Goal: Book appointment/travel/reservation

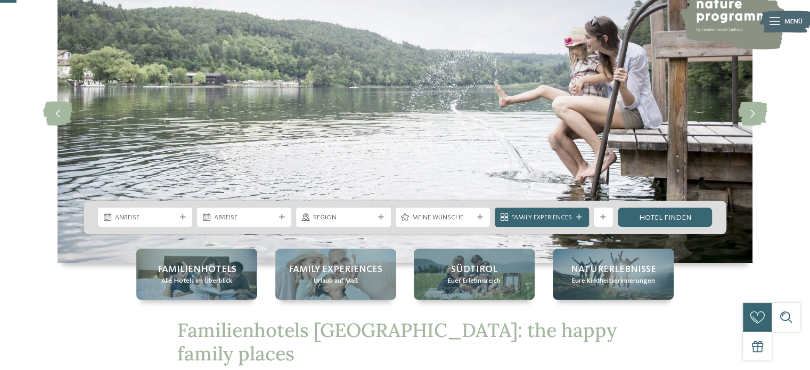
scroll to position [84, 0]
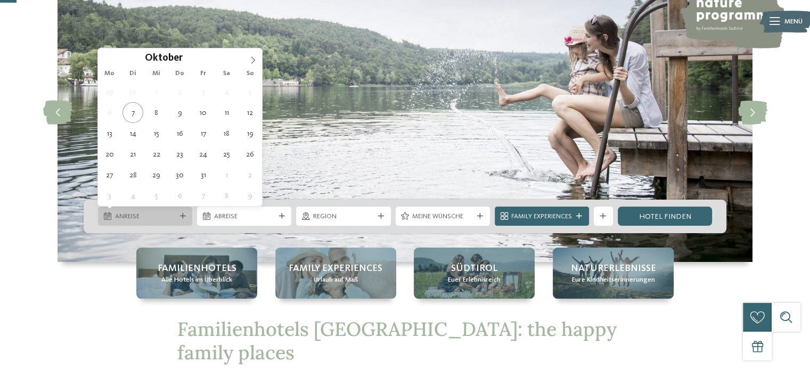
click at [124, 212] on span "Anreise" at bounding box center [145, 217] width 61 height 10
click at [252, 61] on icon at bounding box center [252, 59] width 7 height 7
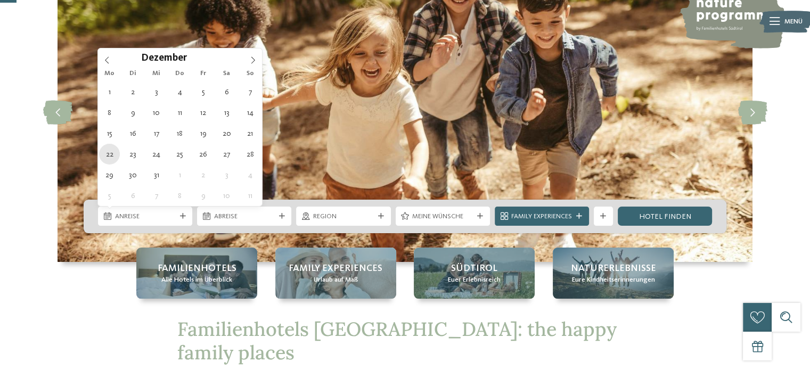
type div "22.12.2025"
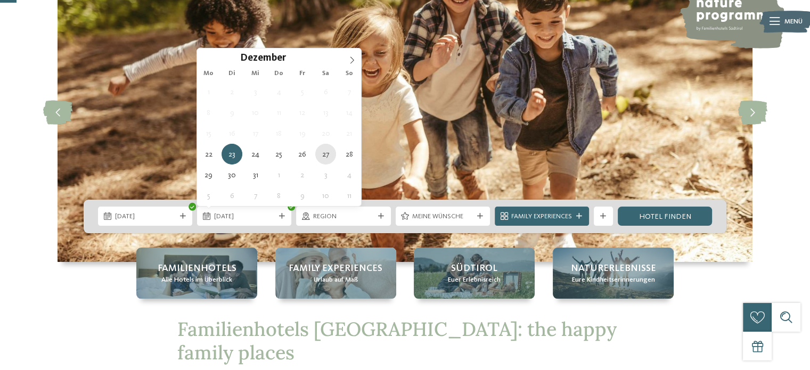
type div "27.12.2025"
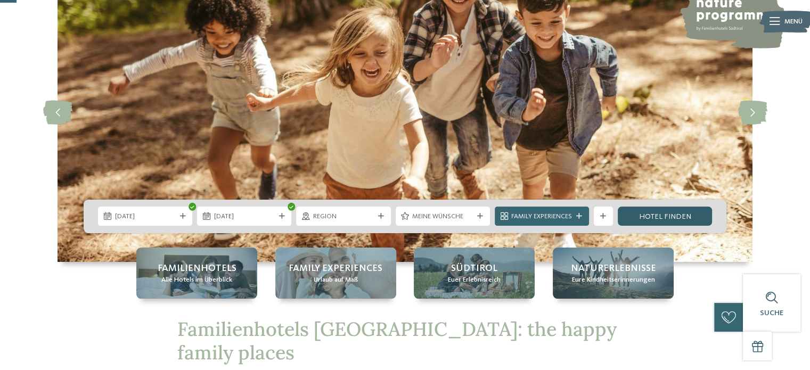
click at [644, 223] on link "Hotel finden" at bounding box center [665, 216] width 94 height 19
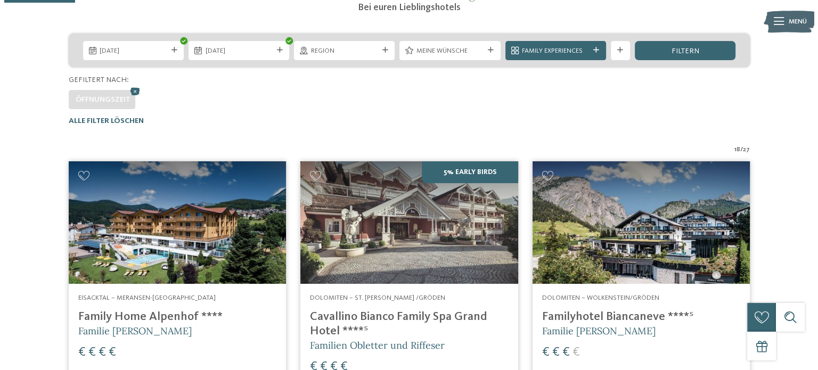
scroll to position [212, 0]
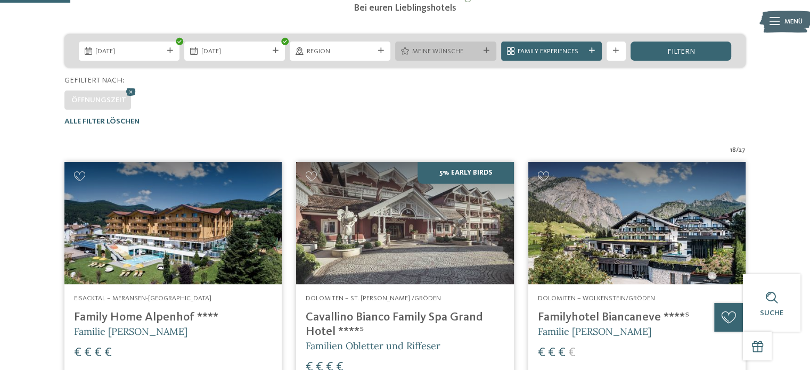
click at [487, 53] on icon at bounding box center [486, 51] width 6 height 6
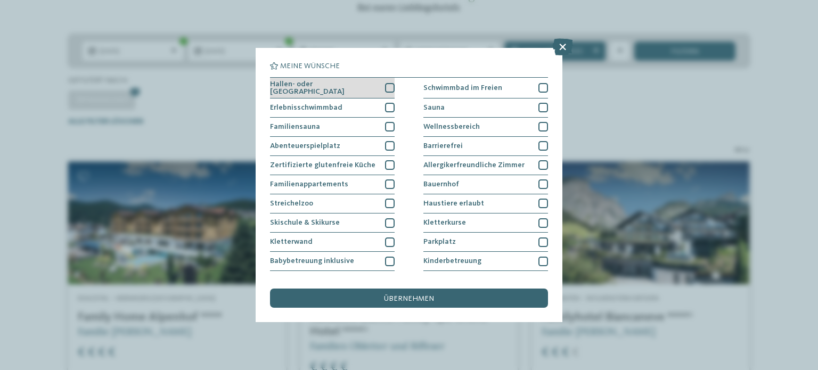
click at [385, 88] on div at bounding box center [390, 88] width 10 height 10
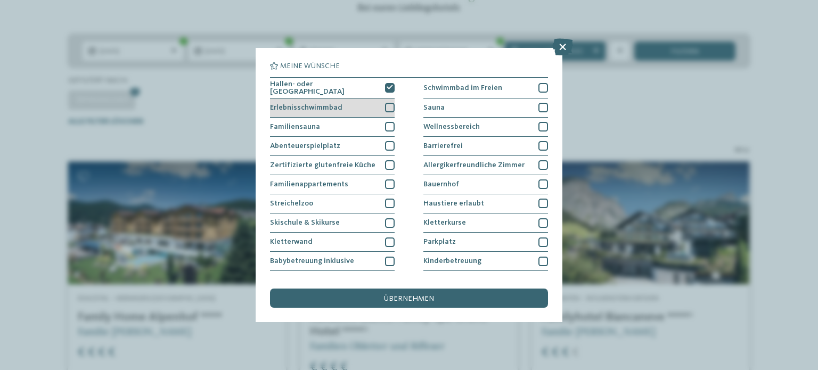
click at [389, 103] on div at bounding box center [390, 108] width 10 height 10
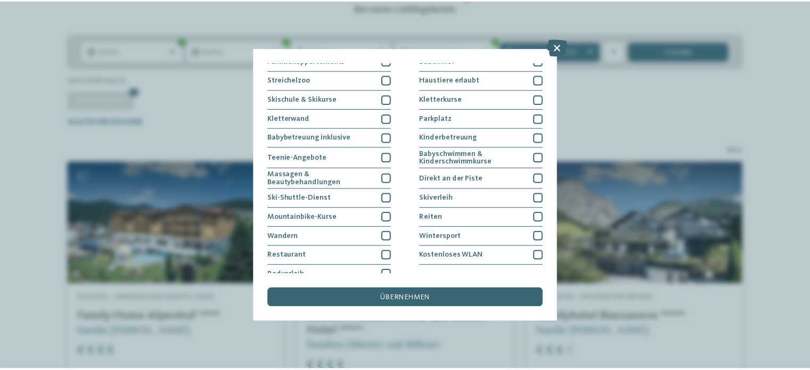
scroll to position [132, 0]
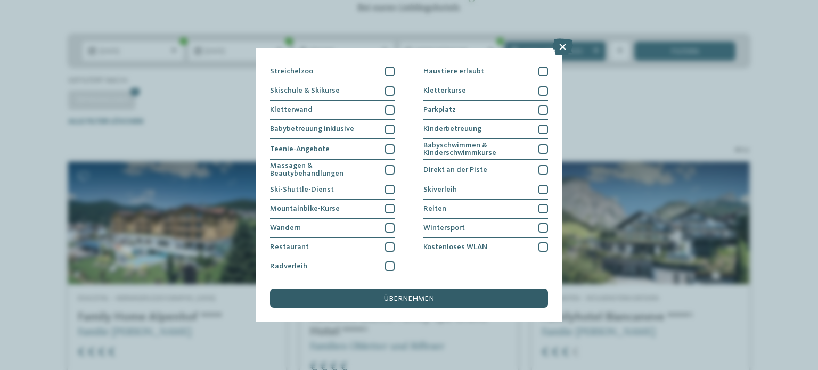
click at [458, 301] on div "übernehmen" at bounding box center [409, 298] width 278 height 19
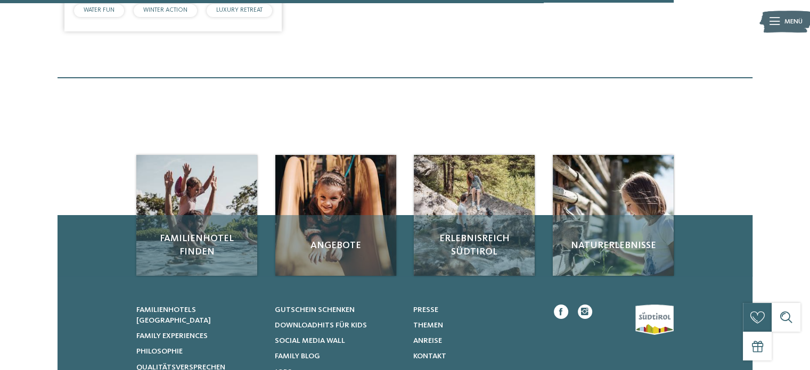
scroll to position [1237, 0]
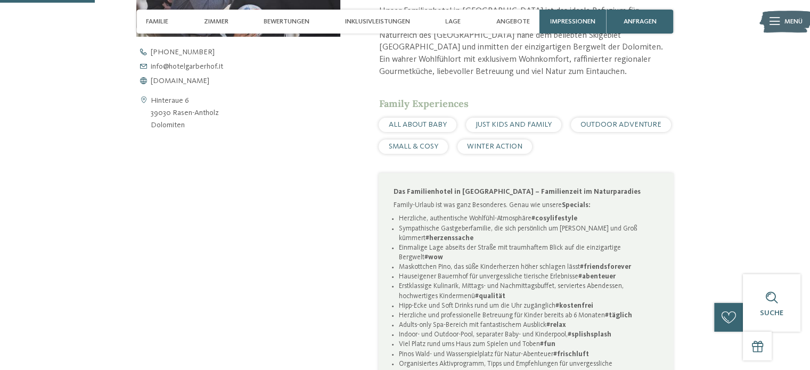
scroll to position [481, 0]
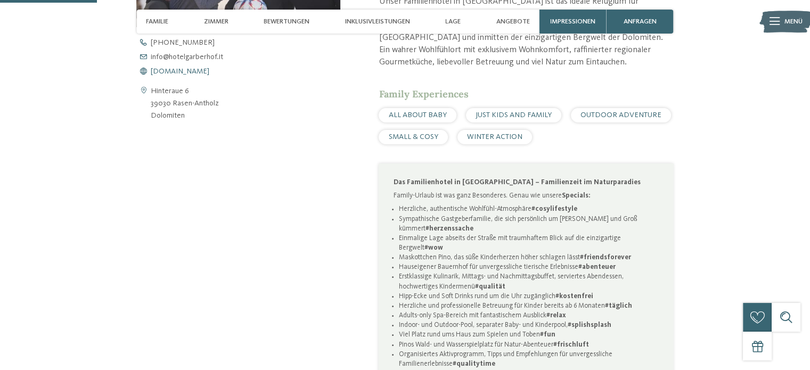
click at [202, 73] on span "www.hotelgarberhof.it" at bounding box center [180, 71] width 59 height 7
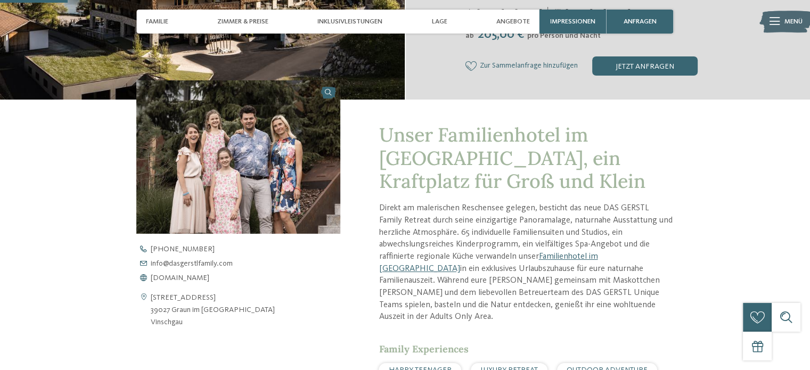
scroll to position [274, 0]
click at [209, 278] on span "www.dasgerstlfamily.com" at bounding box center [180, 278] width 59 height 7
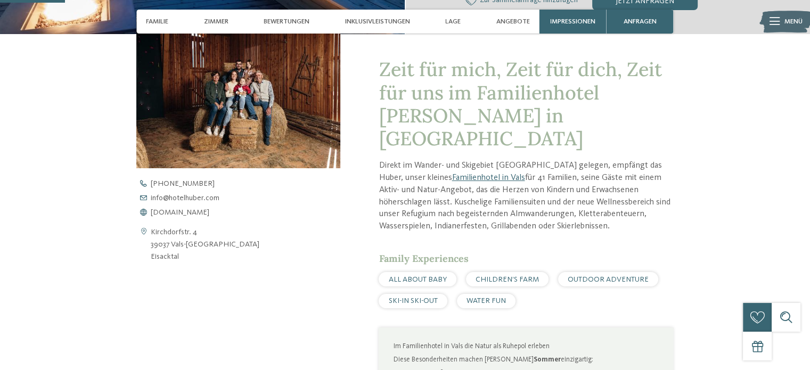
scroll to position [341, 0]
click at [200, 212] on span "[DOMAIN_NAME]" at bounding box center [180, 211] width 59 height 7
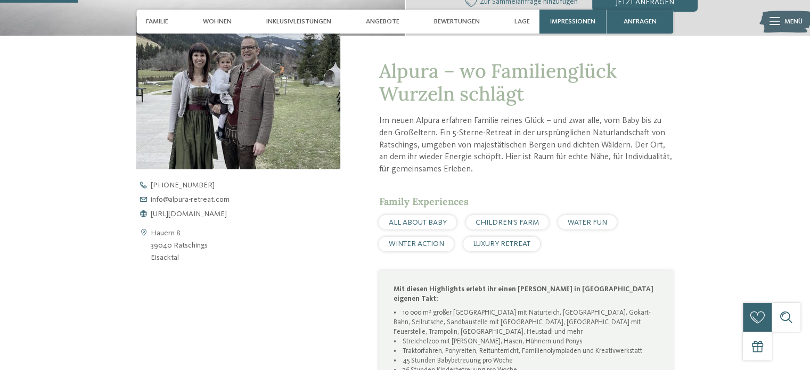
scroll to position [349, 0]
click at [227, 211] on span "https://www.alpura-retreat.com/" at bounding box center [189, 213] width 76 height 7
